Goal: Task Accomplishment & Management: Use online tool/utility

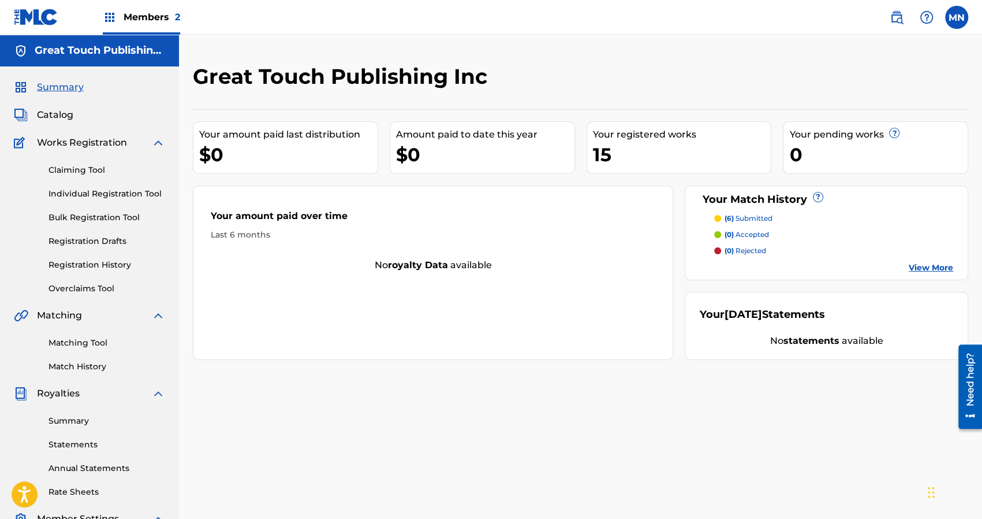
click at [77, 172] on link "Claiming Tool" at bounding box center [107, 170] width 117 height 12
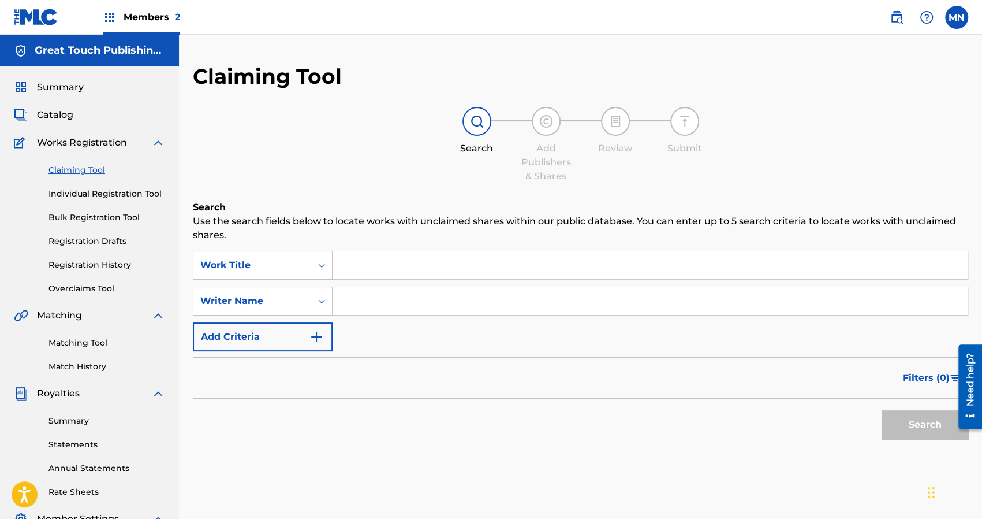
click at [364, 259] on input "Search Form" at bounding box center [650, 265] width 635 height 28
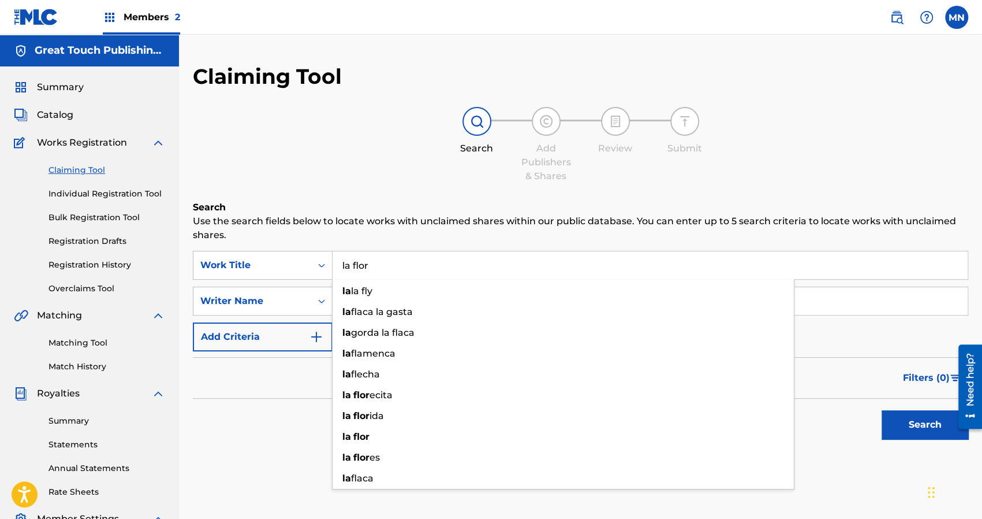
type input "la flor"
click at [882, 410] on button "Search" at bounding box center [925, 424] width 87 height 29
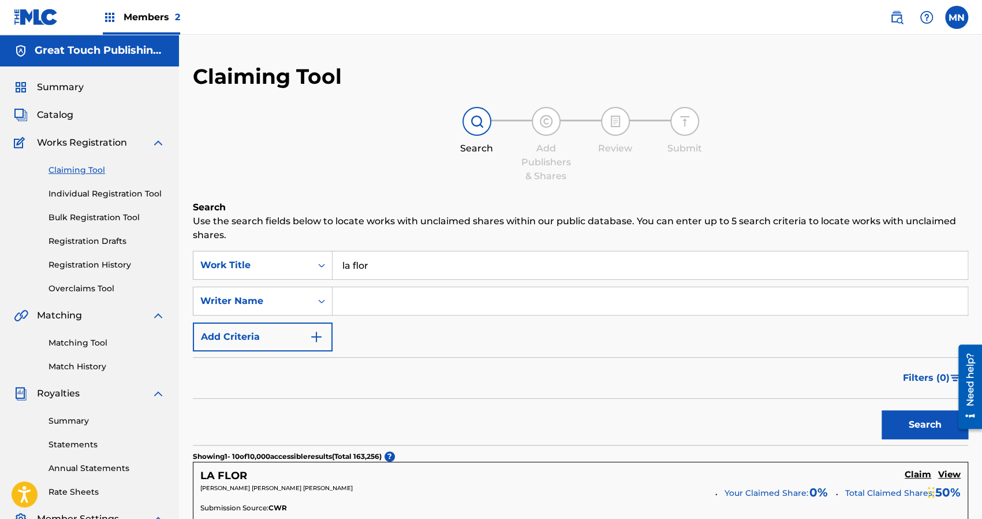
click at [285, 385] on div "Filters ( 0 )" at bounding box center [581, 378] width 776 height 42
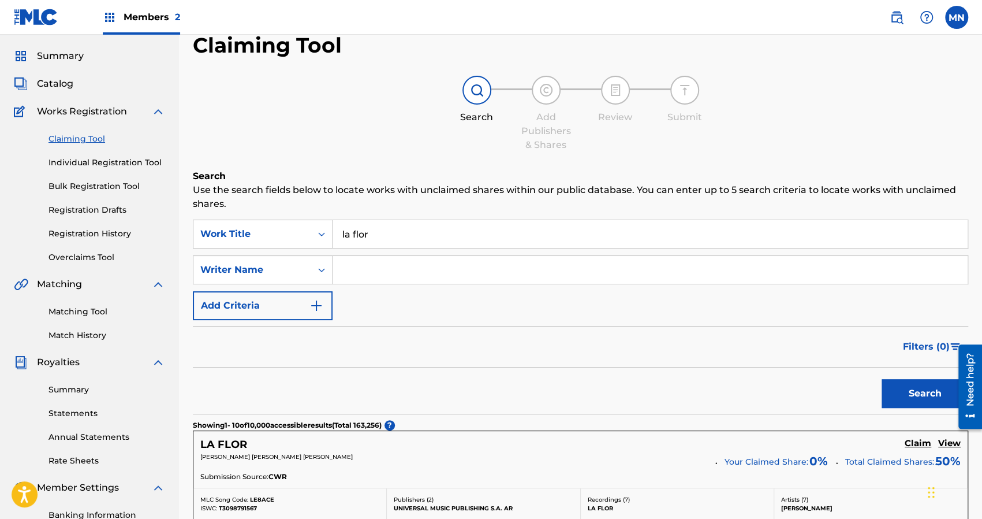
scroll to position [23, 0]
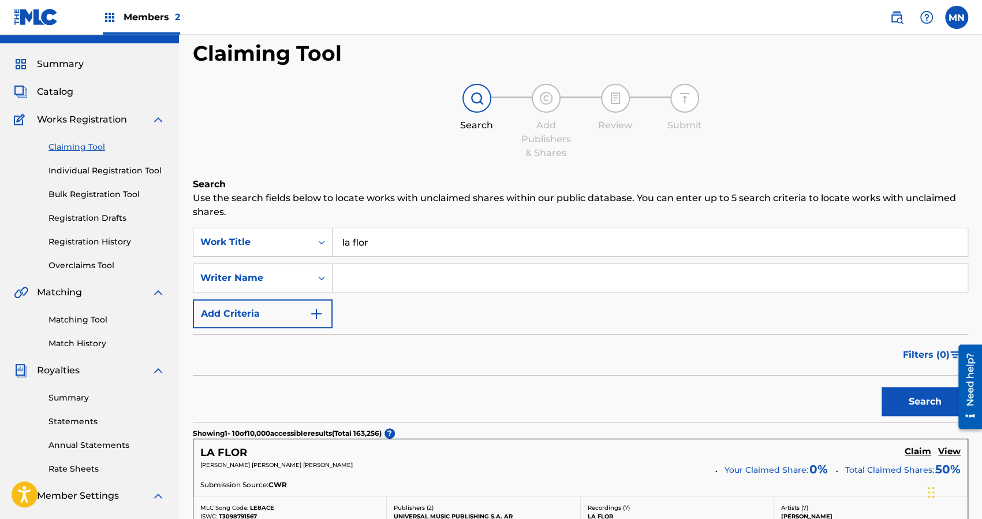
click at [377, 279] on input "Search Form" at bounding box center [650, 278] width 635 height 28
click at [882, 387] on button "Search" at bounding box center [925, 401] width 87 height 29
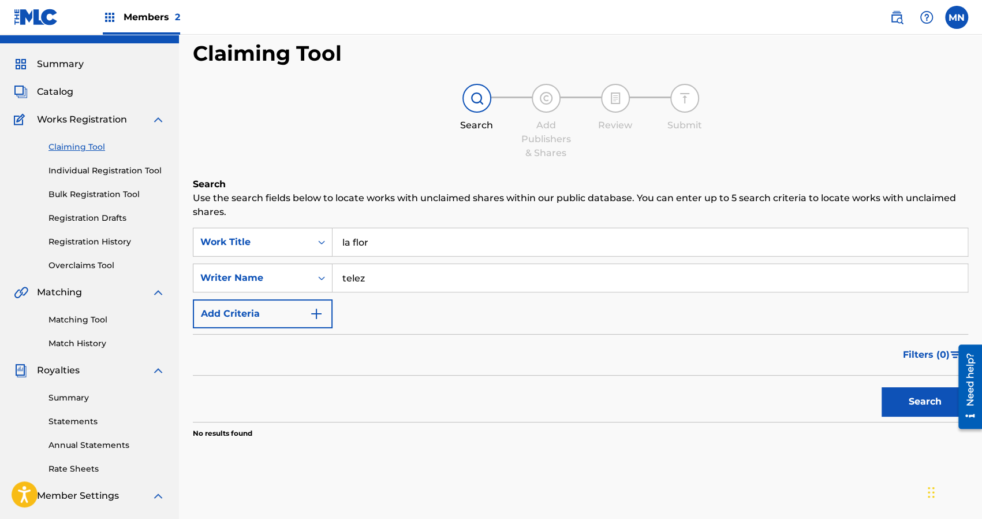
click at [341, 278] on input "telez" at bounding box center [650, 278] width 635 height 28
click at [882, 387] on button "Search" at bounding box center [925, 401] width 87 height 29
click at [915, 396] on button "Search" at bounding box center [925, 401] width 87 height 29
click at [390, 280] on input "[PERSON_NAME]" at bounding box center [650, 278] width 635 height 28
type input "i"
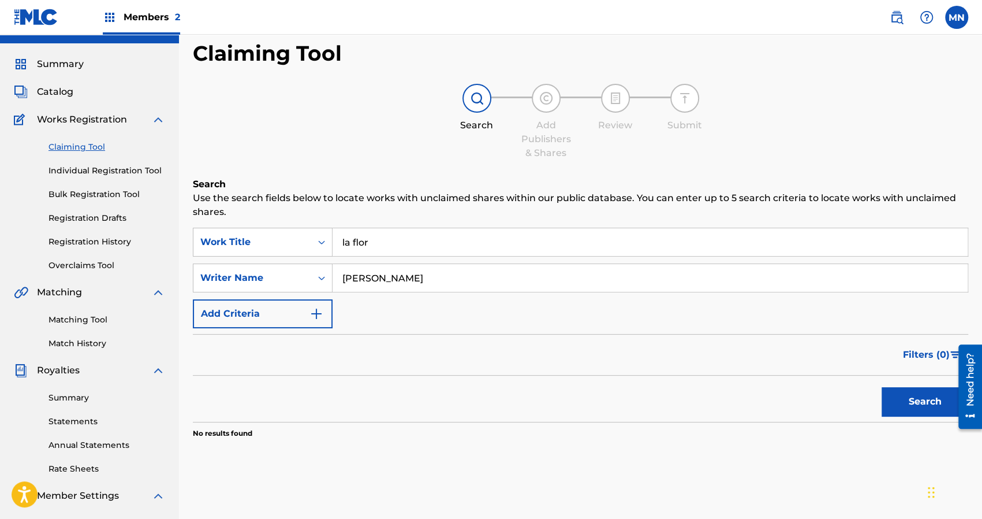
type input "[PERSON_NAME]"
click at [882, 387] on button "Search" at bounding box center [925, 401] width 87 height 29
click at [83, 325] on link "Matching Tool" at bounding box center [107, 320] width 117 height 12
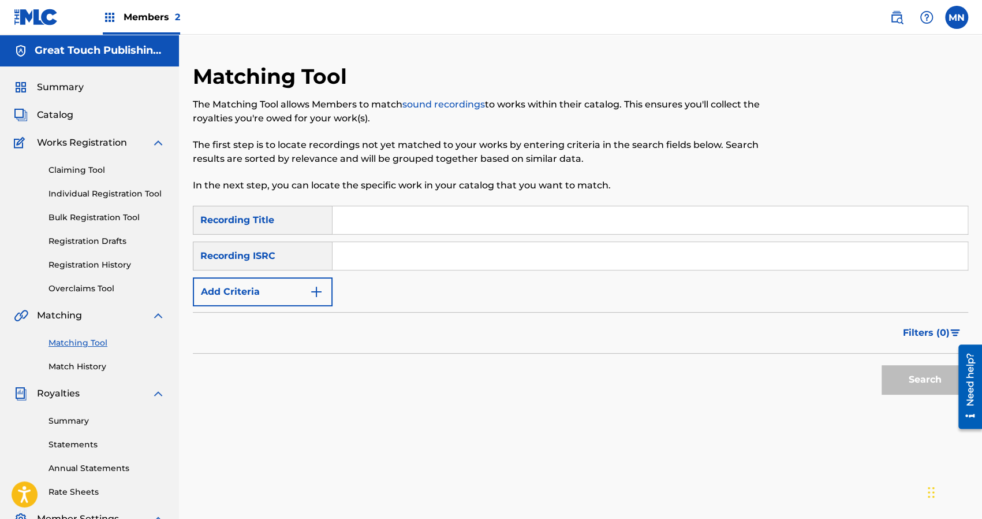
click at [345, 225] on input "Search Form" at bounding box center [650, 220] width 635 height 28
type input "la flor"
click at [882, 365] on button "Search" at bounding box center [925, 379] width 87 height 29
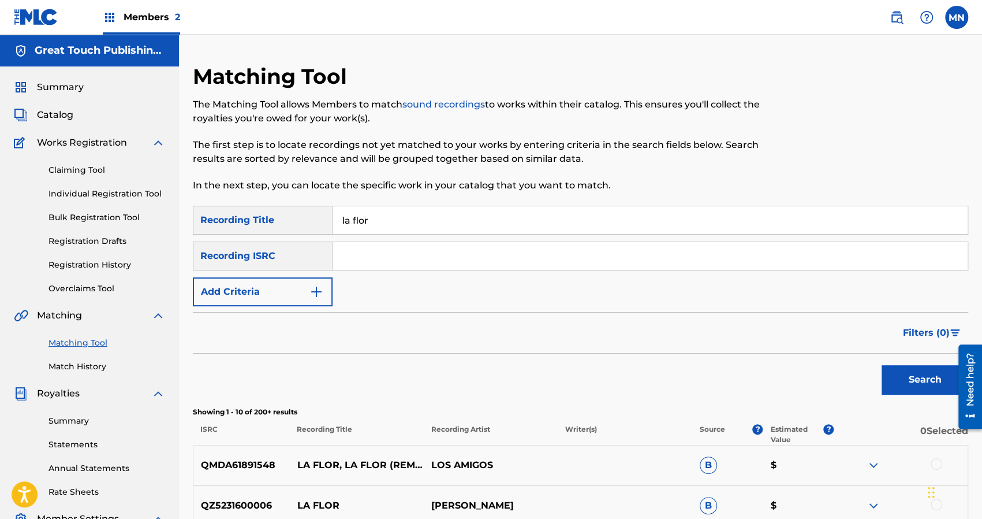
click at [531, 351] on div "Filters ( 0 )" at bounding box center [581, 333] width 776 height 42
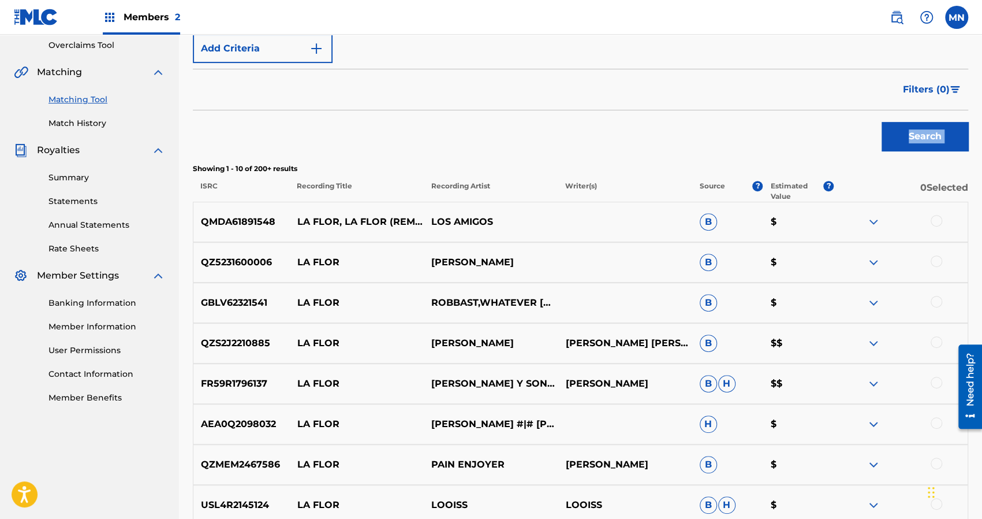
click at [531, 351] on div "SearchWithCriteria6f04879e-1d6c-4f0d-8119-a7c1ba290255 Recording Title la flor …" at bounding box center [581, 298] width 776 height 672
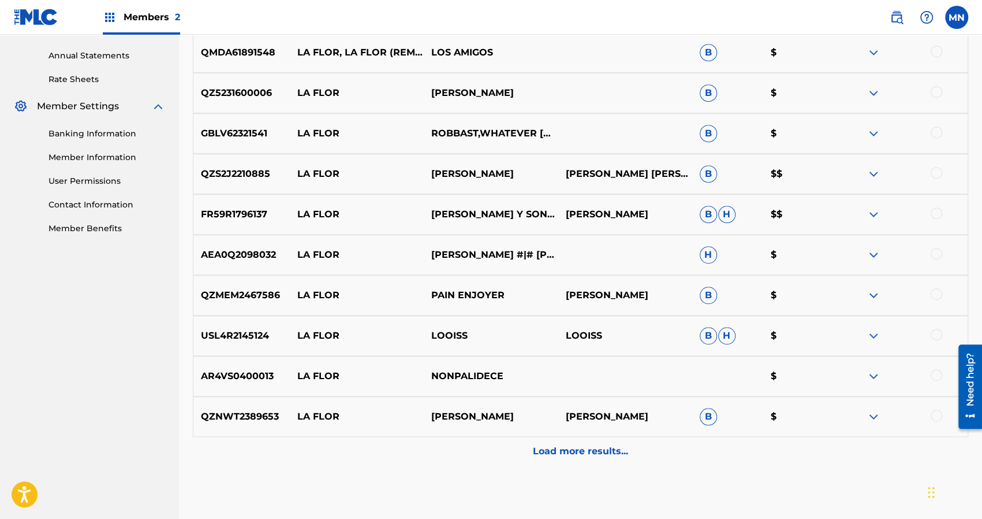
scroll to position [472, 0]
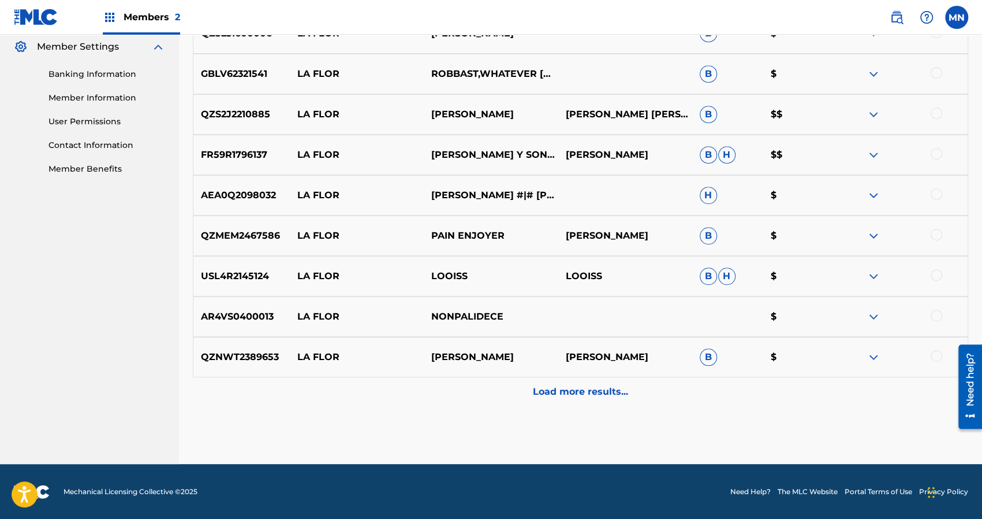
click at [577, 392] on p "Load more results..." at bounding box center [580, 392] width 95 height 14
